Goal: Task Accomplishment & Management: Use online tool/utility

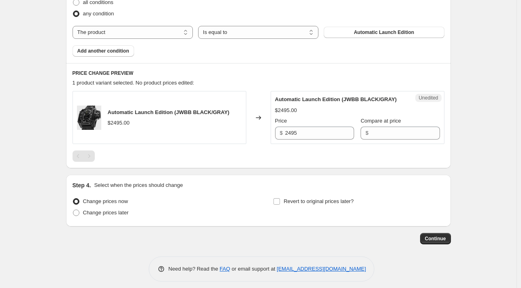
scroll to position [273, 0]
click at [78, 216] on span at bounding box center [76, 212] width 6 height 6
click at [73, 210] on input "Change prices later" at bounding box center [73, 209] width 0 height 0
radio input "true"
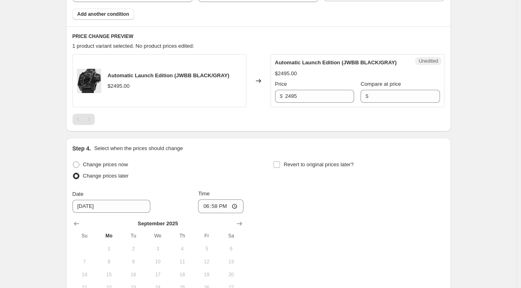
scroll to position [311, 0]
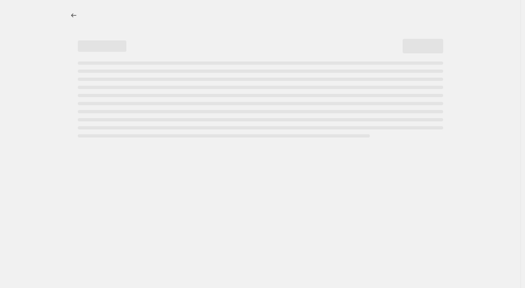
select select "percentage"
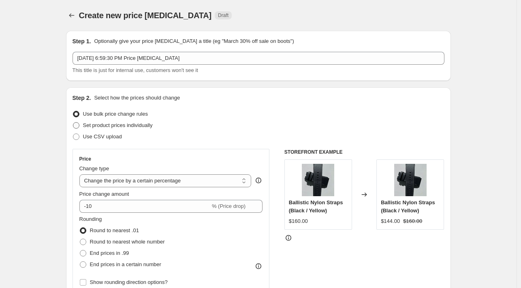
click at [79, 126] on span at bounding box center [76, 125] width 6 height 6
click at [73, 123] on input "Set product prices individually" at bounding box center [73, 122] width 0 height 0
radio input "true"
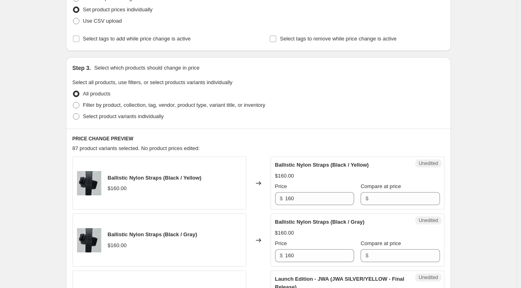
scroll to position [115, 0]
click at [78, 108] on span at bounding box center [76, 106] width 6 height 6
click at [73, 103] on input "Filter by product, collection, tag, vendor, product type, variant title, or inv…" at bounding box center [73, 103] width 0 height 0
radio input "true"
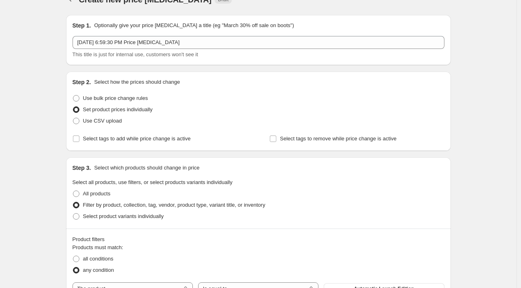
scroll to position [0, 0]
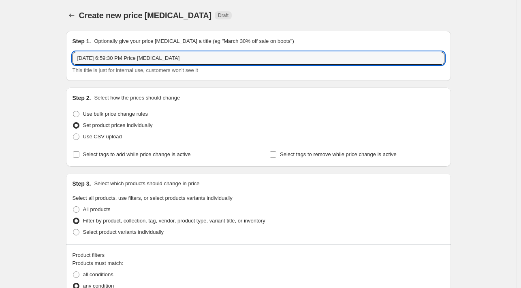
drag, startPoint x: 189, startPoint y: 59, endPoint x: 26, endPoint y: 42, distance: 163.3
click at [26, 42] on div "Create new price change job. This page is ready Create new price change job Dra…" at bounding box center [258, 283] width 516 height 567
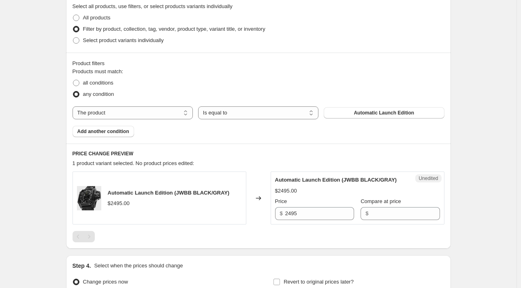
scroll to position [192, 0]
type input "Oct 1 LEO"
click at [190, 112] on select "The product The product's collection The product's tag The product's vendor The…" at bounding box center [133, 112] width 120 height 13
select select "tag"
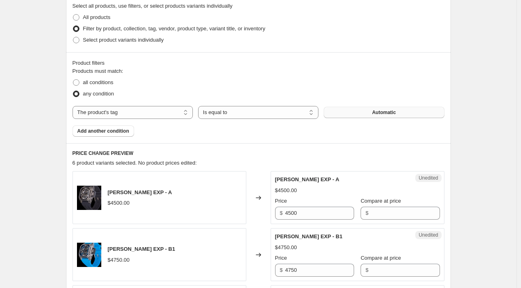
click at [401, 112] on button "Automatic" at bounding box center [384, 112] width 120 height 11
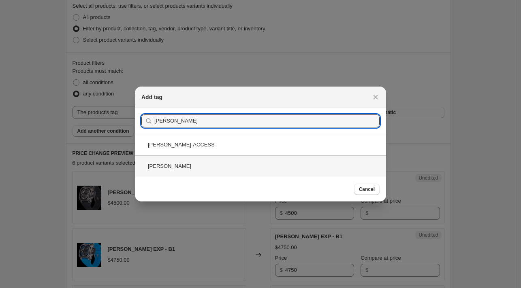
type input "leo"
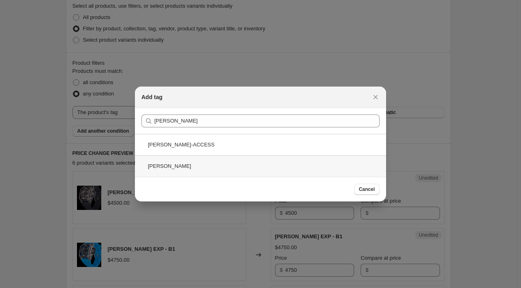
click at [329, 171] on div "leo" at bounding box center [260, 166] width 251 height 21
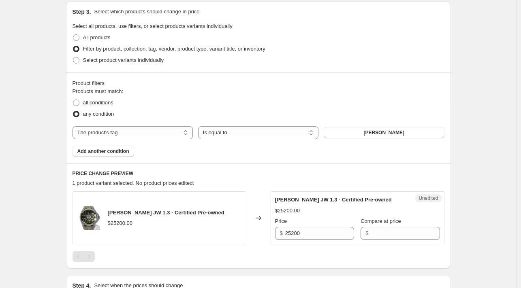
scroll to position [172, 0]
click at [79, 103] on span at bounding box center [76, 103] width 6 height 6
click at [73, 100] on input "all conditions" at bounding box center [73, 100] width 0 height 0
radio input "true"
click at [187, 132] on select "The product The product's collection The product's tag The product's vendor The…" at bounding box center [133, 133] width 120 height 13
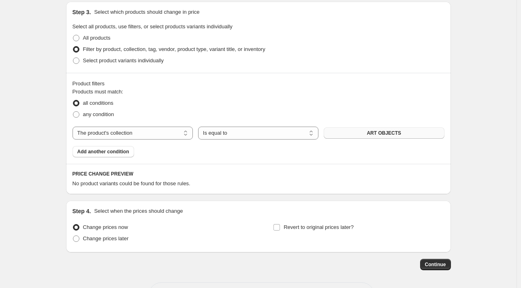
click at [359, 137] on button "ART OBJECTS" at bounding box center [384, 133] width 120 height 11
click at [186, 134] on select "The product The product's collection The product's tag The product's vendor The…" at bounding box center [133, 133] width 120 height 13
select select "product"
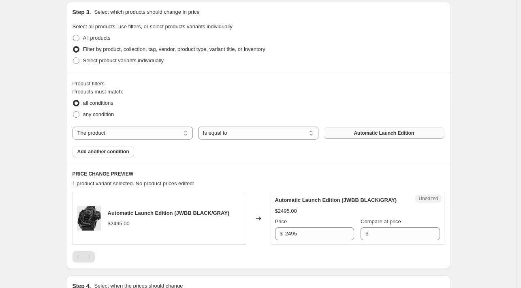
click at [342, 134] on button "Automatic Launch Edition" at bounding box center [384, 133] width 120 height 11
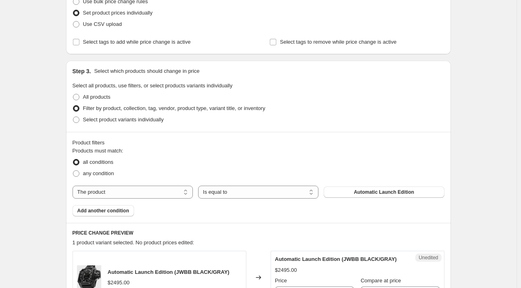
scroll to position [111, 0]
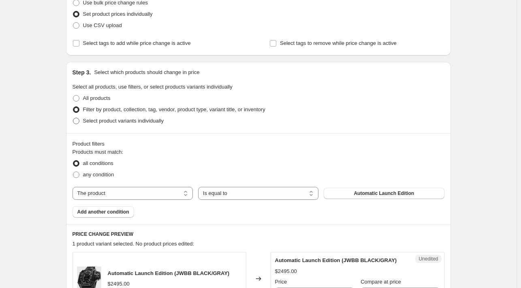
click at [79, 121] on span at bounding box center [76, 121] width 6 height 6
click at [73, 118] on input "Select product variants individually" at bounding box center [73, 118] width 0 height 0
radio input "true"
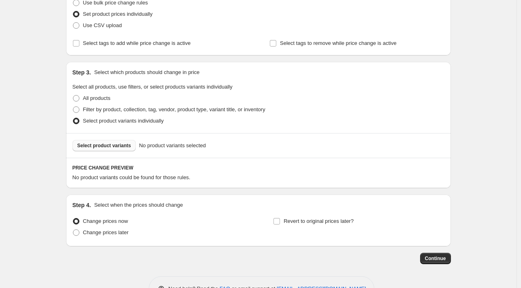
click at [117, 145] on span "Select product variants" at bounding box center [104, 146] width 54 height 6
drag, startPoint x: 117, startPoint y: 145, endPoint x: 295, endPoint y: 220, distance: 193.2
click at [295, 220] on span "Revert to original prices later?" at bounding box center [319, 221] width 70 height 6
click at [280, 220] on input "Revert to original prices later?" at bounding box center [276, 221] width 6 height 6
checkbox input "true"
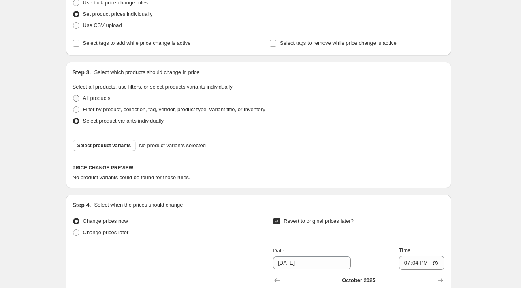
click at [79, 98] on span at bounding box center [76, 98] width 6 height 6
click at [73, 96] on input "All products" at bounding box center [73, 95] width 0 height 0
radio input "true"
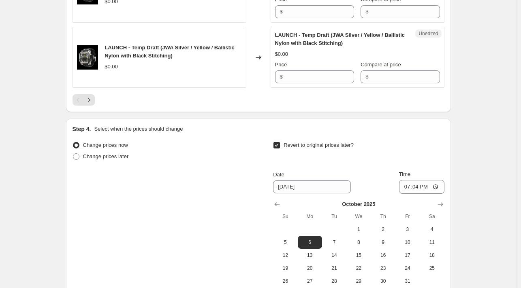
scroll to position [1384, 0]
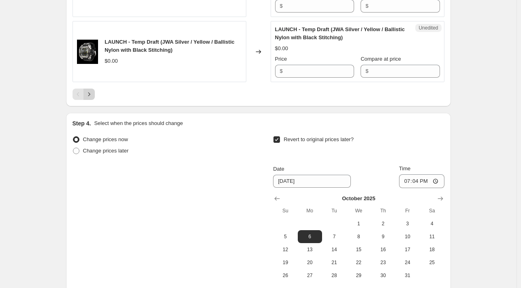
click at [93, 98] on icon "Next" at bounding box center [89, 94] width 8 height 8
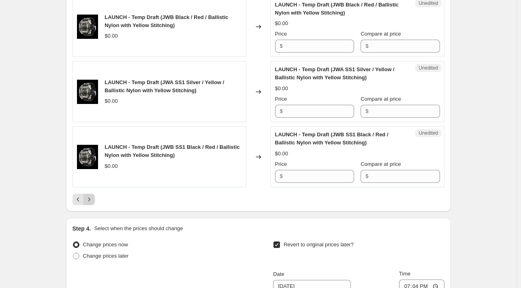
click at [90, 197] on icon "Next" at bounding box center [89, 200] width 8 height 8
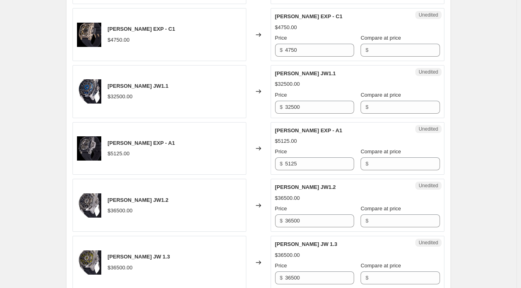
scroll to position [1136, 0]
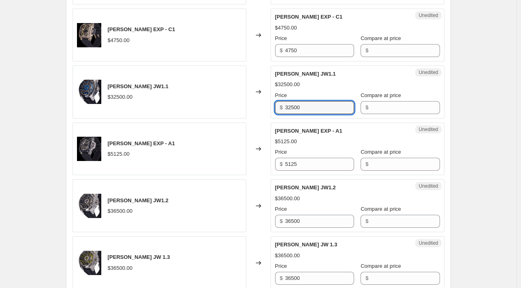
drag, startPoint x: 314, startPoint y: 104, endPoint x: 282, endPoint y: 105, distance: 31.2
click at [282, 105] on div "$ 32500" at bounding box center [314, 107] width 79 height 13
type input "17500"
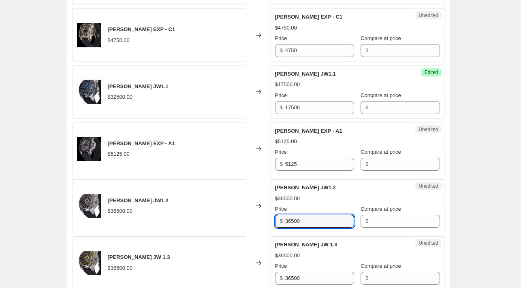
drag, startPoint x: 315, startPoint y: 219, endPoint x: 256, endPoint y: 217, distance: 59.2
click at [256, 217] on div "WILBUR LEO JW1.2 $36500.00 Changed to Unedited WILBUR LEO JW1.2 $36500.00 Price…" at bounding box center [259, 205] width 372 height 53
type input "18500"
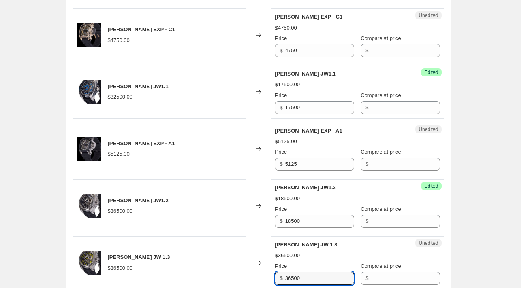
drag, startPoint x: 306, startPoint y: 276, endPoint x: 272, endPoint y: 277, distance: 33.6
click at [272, 277] on div "Unedited WILBUR LEO JW 1.3 $36500.00 Price $ 36500 Compare at price $" at bounding box center [358, 263] width 174 height 53
type input "18500"
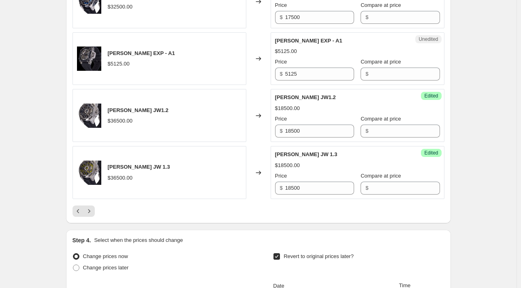
scroll to position [1228, 0]
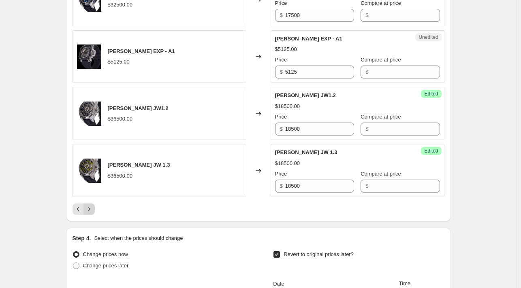
click at [92, 205] on icon "Next" at bounding box center [89, 209] width 8 height 8
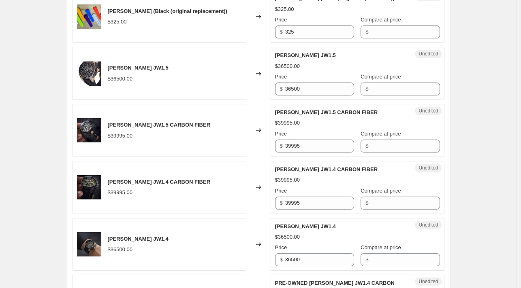
scroll to position [795, 0]
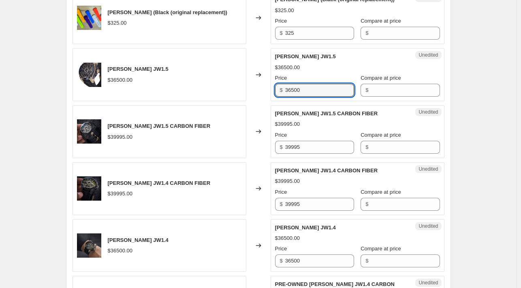
drag, startPoint x: 309, startPoint y: 91, endPoint x: 252, endPoint y: 89, distance: 57.6
click at [252, 89] on div "WILBUR LEO JW1.5 $36500.00 Changed to Unedited WILBUR LEO JW1.5 $36500.00 Price…" at bounding box center [259, 74] width 372 height 53
type input "18500"
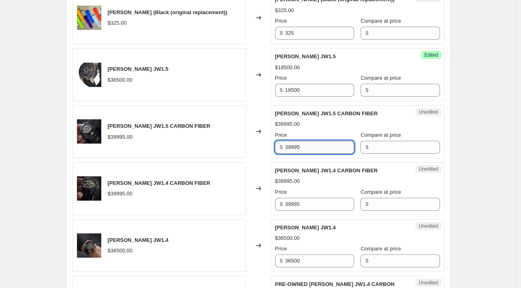
click at [323, 147] on input "39995" at bounding box center [319, 147] width 69 height 13
drag, startPoint x: 323, startPoint y: 147, endPoint x: 253, endPoint y: 142, distance: 69.8
click at [253, 142] on div "WILBUR LEO JW1.5 CARBON FIBER $39995.00 Changed to Unedited WILBUR LEO JW1.5 CA…" at bounding box center [259, 131] width 372 height 53
type input "19500"
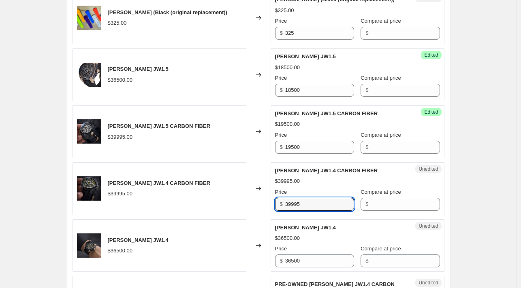
drag, startPoint x: 307, startPoint y: 203, endPoint x: 273, endPoint y: 199, distance: 35.1
click at [273, 199] on div "Unedited WILBUR LEO JW1.4 CARBON FIBER $39995.00 Price $ 39995 Compare at price…" at bounding box center [358, 188] width 174 height 53
type input "19500"
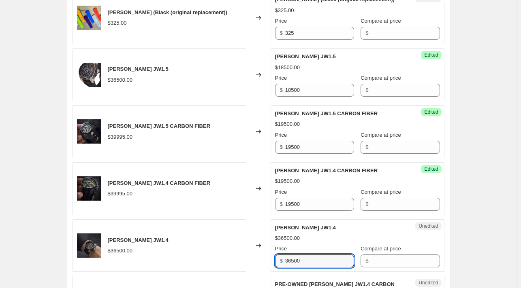
drag, startPoint x: 309, startPoint y: 263, endPoint x: 253, endPoint y: 261, distance: 56.3
click at [253, 261] on div "WILBUR LEO JW1.4 $36500.00 Changed to Unedited WILBUR LEO JW1.4 $36500.00 Price…" at bounding box center [259, 246] width 372 height 53
type input "18500"
click at [474, 235] on div "Create new price change job. This page is ready Create new price change job Dra…" at bounding box center [258, 58] width 516 height 1706
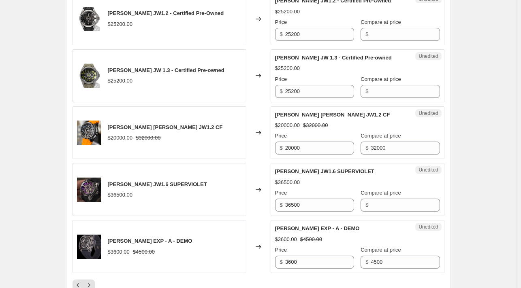
scroll to position [1145, 0]
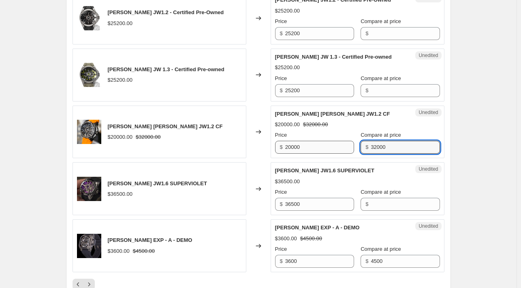
drag, startPoint x: 385, startPoint y: 149, endPoint x: 342, endPoint y: 143, distance: 43.7
click at [342, 143] on div "Price $ 20000 Compare at price $ 32000" at bounding box center [357, 142] width 165 height 23
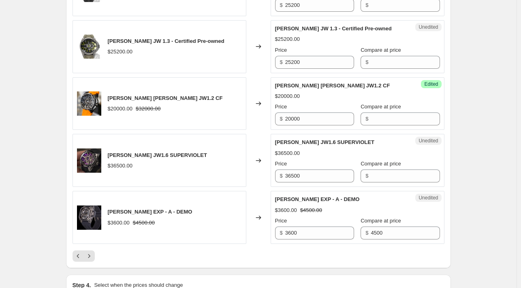
scroll to position [1174, 0]
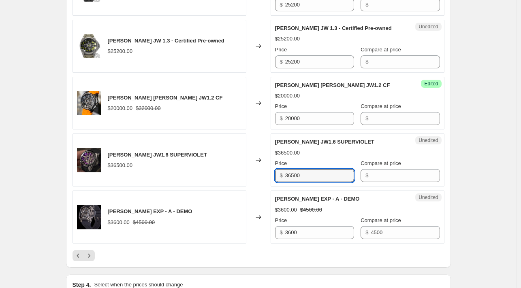
drag, startPoint x: 316, startPoint y: 174, endPoint x: 258, endPoint y: 166, distance: 58.8
click at [258, 166] on div "WILBUR LEO JW1.6 SUPERVIOLET $36500.00 Changed to Unedited WILBUR LEO JW1.6 SUP…" at bounding box center [259, 160] width 372 height 53
type input "18500"
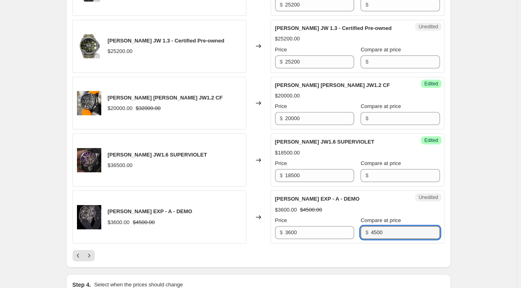
drag, startPoint x: 388, startPoint y: 232, endPoint x: 350, endPoint y: 230, distance: 38.5
click at [350, 230] on div "Price $ 3600 Compare at price $ 4500" at bounding box center [357, 228] width 165 height 23
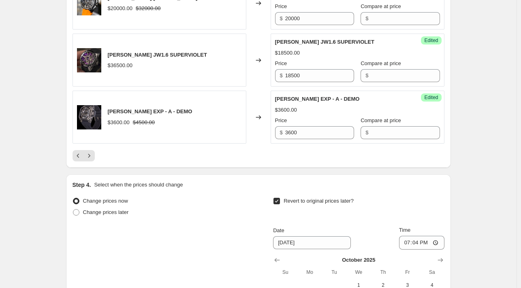
scroll to position [1274, 0]
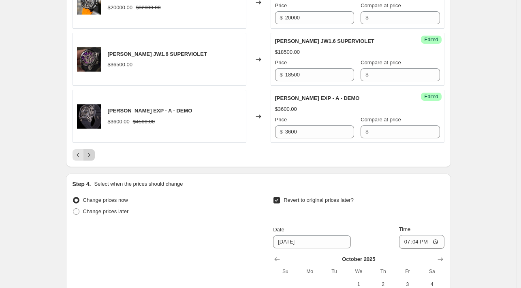
click at [92, 151] on icon "Next" at bounding box center [89, 155] width 8 height 8
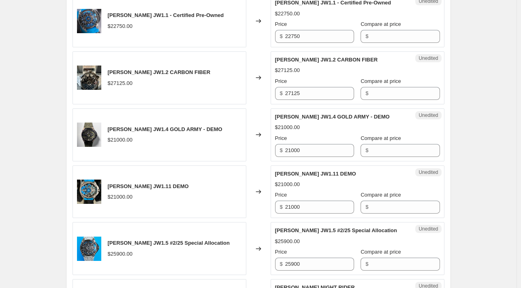
scroll to position [331, 0]
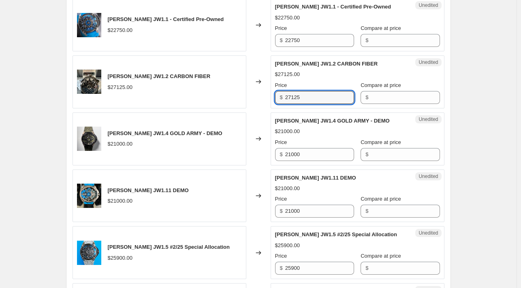
drag, startPoint x: 314, startPoint y: 99, endPoint x: 274, endPoint y: 93, distance: 40.6
click at [274, 93] on div "Unedited WILBUR LEO JW1.2 CARBON FIBER $27125.00 Price $ 27125 Compare at price…" at bounding box center [358, 81] width 174 height 53
click at [264, 97] on div "Changed to" at bounding box center [258, 81] width 24 height 53
drag, startPoint x: 320, startPoint y: 98, endPoint x: 258, endPoint y: 92, distance: 61.8
click at [258, 92] on div "WILBUR LEO JW1.2 CARBON FIBER $27125.00 Changed to Success Edited WILBUR LEO JW…" at bounding box center [259, 81] width 372 height 53
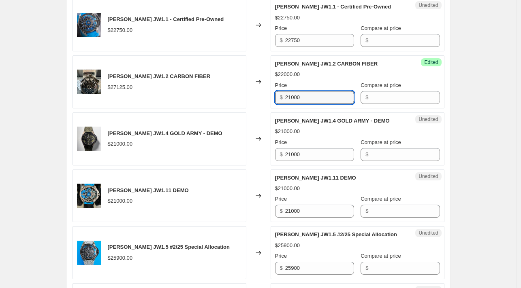
type input "21000"
click at [256, 99] on div "Changed to" at bounding box center [258, 81] width 24 height 53
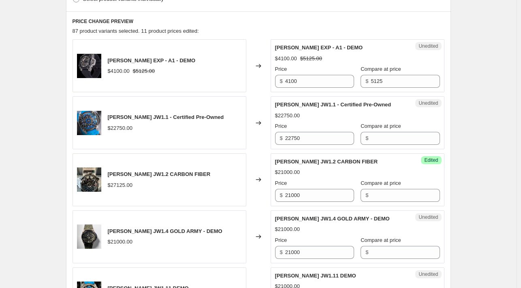
scroll to position [232, 0]
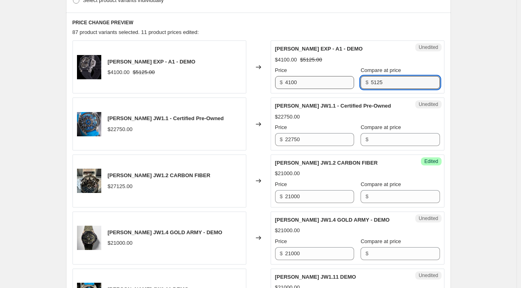
drag, startPoint x: 389, startPoint y: 82, endPoint x: 343, endPoint y: 77, distance: 46.4
click at [343, 77] on div "Price $ 4100 Compare at price $ 5125" at bounding box center [357, 77] width 165 height 23
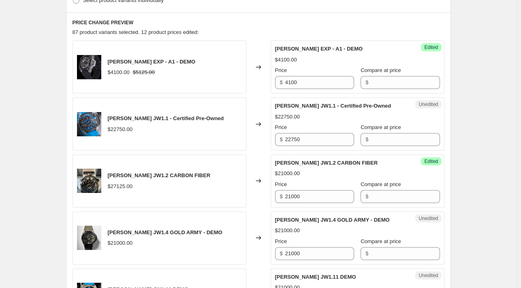
click at [258, 98] on div "Changed to" at bounding box center [258, 124] width 24 height 53
drag, startPoint x: 316, startPoint y: 142, endPoint x: 267, endPoint y: 135, distance: 48.7
click at [267, 135] on div "WILBUR LEO JW1.1 - Certified Pre-Owned $22750.00 Changed to Unedited WILBUR LEO…" at bounding box center [259, 124] width 372 height 53
type input "1"
click at [262, 150] on div "WILBUR EXP - A1 - DEMO $4100.00 $5125.00 Changed to Success Edited WILBUR EXP -…" at bounding box center [259, 238] width 372 height 395
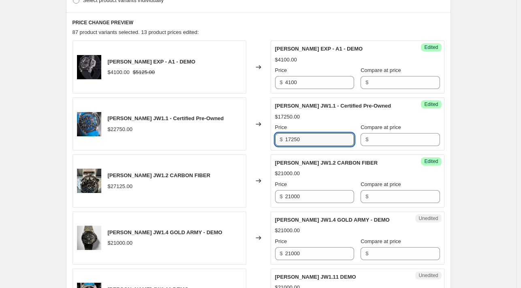
drag, startPoint x: 309, startPoint y: 141, endPoint x: 286, endPoint y: 137, distance: 23.0
click at [286, 137] on div "$ 17250" at bounding box center [314, 139] width 79 height 13
type input "16500"
click at [255, 151] on div "WILBUR EXP - A1 - DEMO $4100.00 $5125.00 Changed to Success Edited WILBUR EXP -…" at bounding box center [259, 238] width 372 height 395
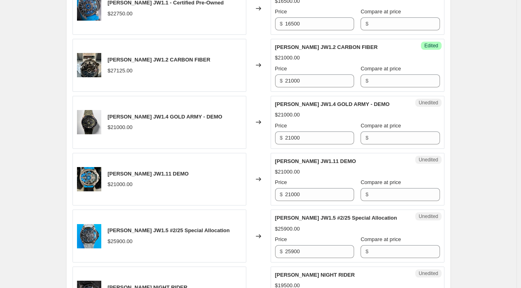
scroll to position [348, 0]
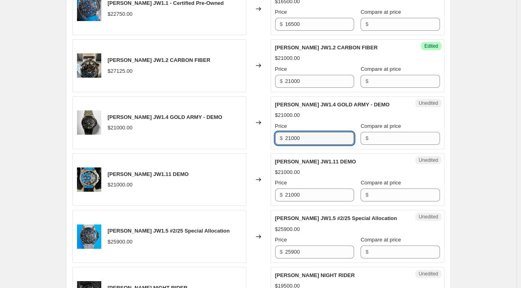
drag, startPoint x: 313, startPoint y: 140, endPoint x: 253, endPoint y: 130, distance: 60.8
click at [253, 130] on div "WILBUR LEO JW1.4 GOLD ARMY - DEMO $21000.00 Changed to Unedited WILBUR LEO JW1.…" at bounding box center [259, 122] width 372 height 53
type input "17500"
click at [262, 152] on div "WILBUR EXP - A1 - DEMO $4100.00 $5125.00 Changed to Success Edited WILBUR EXP -…" at bounding box center [259, 122] width 372 height 395
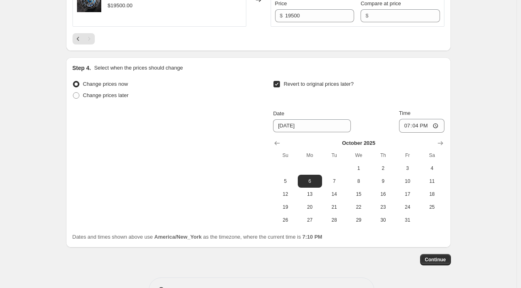
scroll to position [648, 0]
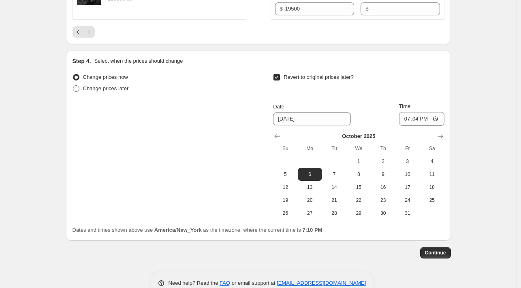
click at [79, 87] on span at bounding box center [76, 88] width 6 height 6
click at [73, 86] on input "Change prices later" at bounding box center [73, 85] width 0 height 0
radio input "true"
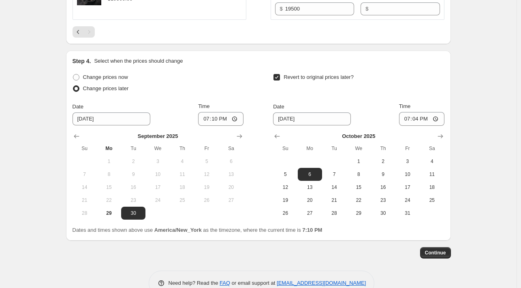
click at [277, 74] on input "Revert to original prices later?" at bounding box center [276, 77] width 6 height 6
checkbox input "false"
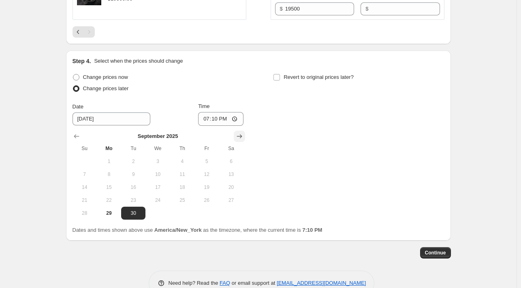
click at [243, 136] on icon "Show next month, October 2025" at bounding box center [239, 136] width 8 height 8
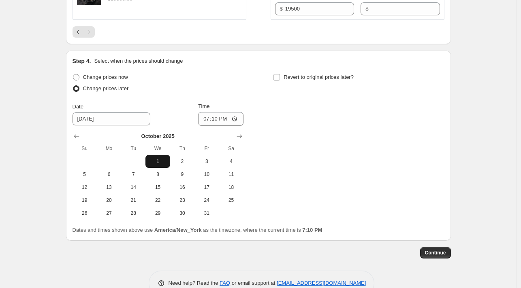
click at [159, 160] on span "1" at bounding box center [158, 161] width 18 height 6
type input "10/1/2025"
click at [228, 120] on input "19:10" at bounding box center [220, 119] width 45 height 14
click at [237, 117] on input "19:10" at bounding box center [220, 119] width 45 height 14
type input "00:00"
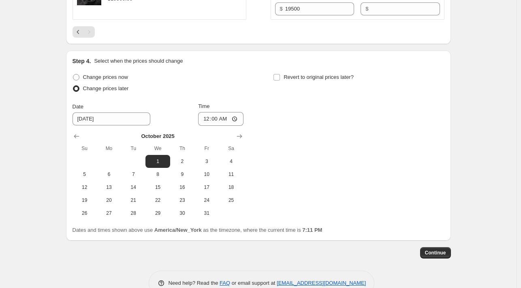
click at [291, 89] on div "Revert to original prices later?" at bounding box center [358, 84] width 171 height 24
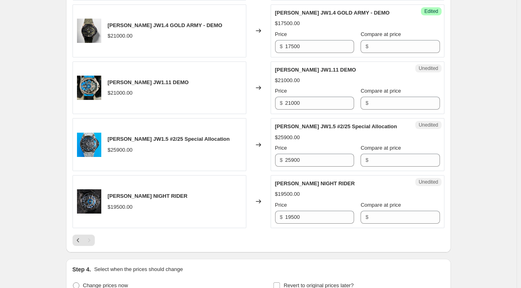
scroll to position [438, 0]
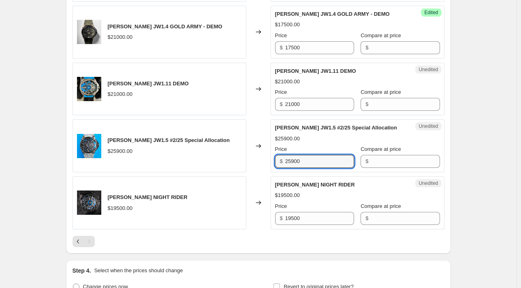
drag, startPoint x: 322, startPoint y: 164, endPoint x: 269, endPoint y: 158, distance: 52.7
click at [269, 158] on div "WILBUR LEO JW1.5 #2/25 Special Allocation $25900.00 Changed to Unedited WILBUR …" at bounding box center [259, 146] width 372 height 53
type input "21000"
click at [483, 166] on div "Create new price change job. This page is ready Create new price change job Dra…" at bounding box center [258, 40] width 516 height 956
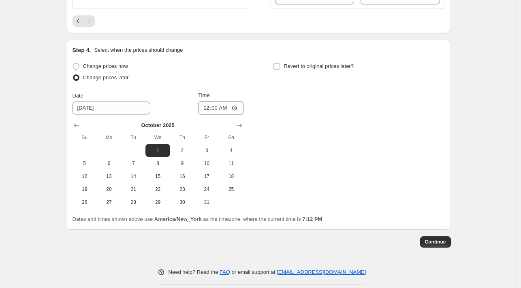
scroll to position [666, 0]
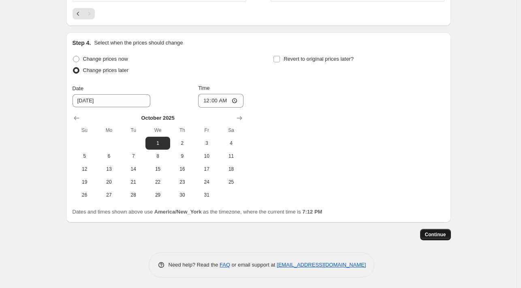
click at [440, 232] on span "Continue" at bounding box center [435, 235] width 21 height 6
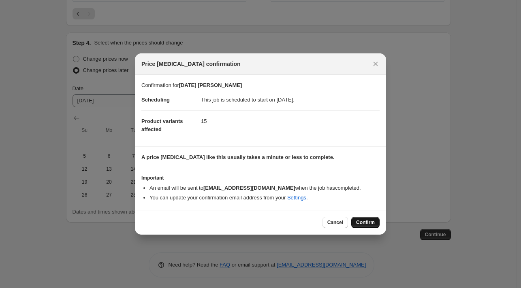
click at [373, 219] on button "Confirm" at bounding box center [365, 222] width 28 height 11
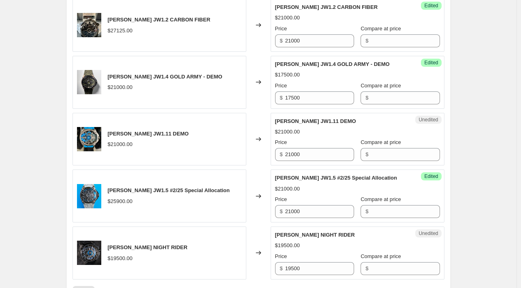
scroll to position [472, 0]
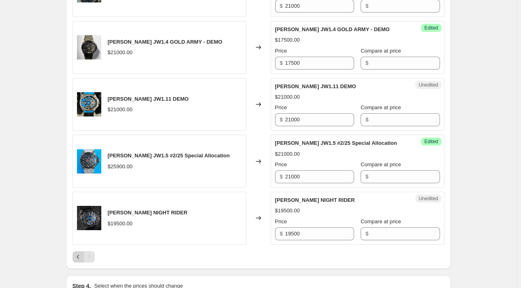
click at [76, 258] on icon "Previous" at bounding box center [78, 257] width 8 height 8
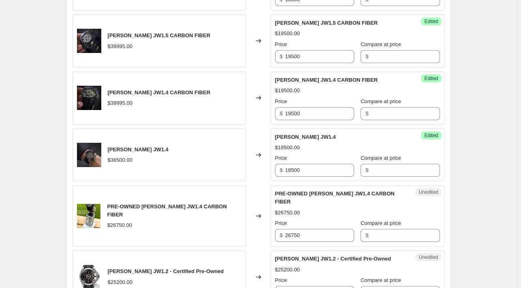
scroll to position [934, 0]
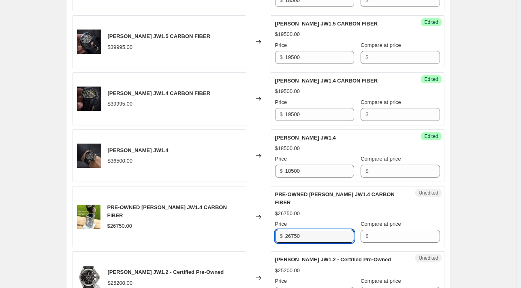
drag, startPoint x: 307, startPoint y: 236, endPoint x: 268, endPoint y: 234, distance: 38.5
click at [268, 234] on div "PRE-OWNED WILBUR LEO JW1.4 CARBON FIBER $26750.00 Changed to Unedited PRE-OWNED…" at bounding box center [259, 216] width 372 height 61
type input "16500"
click at [256, 233] on div "Changed to" at bounding box center [258, 216] width 24 height 61
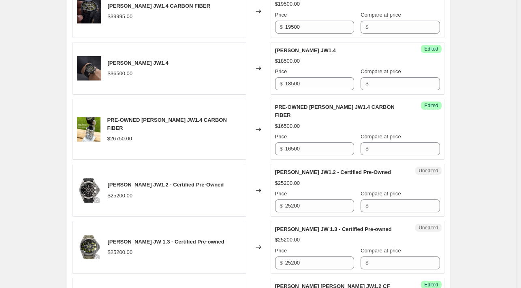
scroll to position [1021, 0]
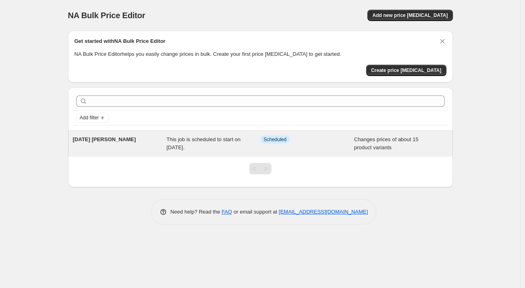
click at [204, 141] on span "This job is scheduled to start on October 1, 2025." at bounding box center [203, 144] width 74 height 14
